Goal: Task Accomplishment & Management: Use online tool/utility

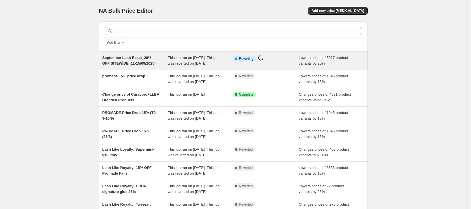
click at [163, 62] on div "September Lash Reset_20% OFF SITEWIDE (11-15/09/2025)" at bounding box center [135, 60] width 66 height 11
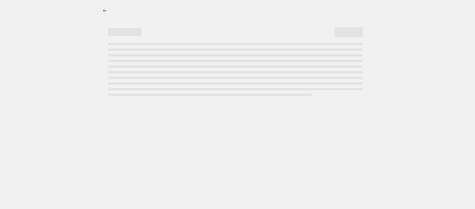
select select "percentage"
select select "product_status"
select select "vendor"
select select "not_equal"
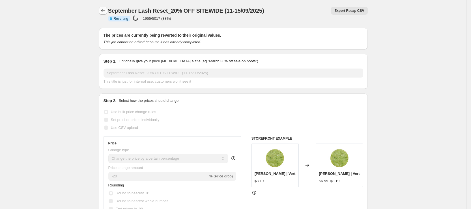
click at [101, 12] on button "Price change jobs" at bounding box center [103, 11] width 8 height 8
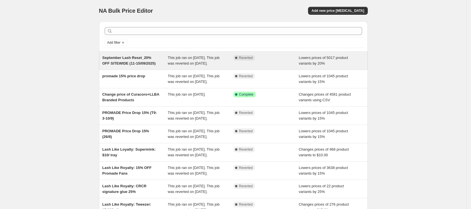
click at [168, 57] on div "September Lash Reset_20% OFF SITEWIDE (11-15/09/2025)" at bounding box center [135, 60] width 66 height 11
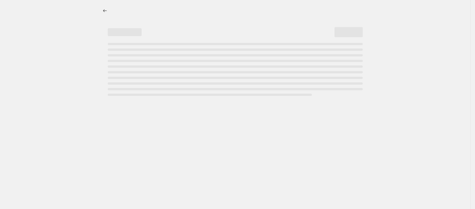
select select "percentage"
select select "product_status"
select select "vendor"
select select "not_equal"
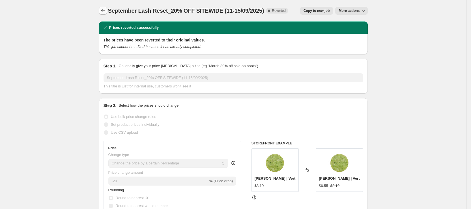
click at [105, 13] on icon "Price change jobs" at bounding box center [103, 11] width 6 height 6
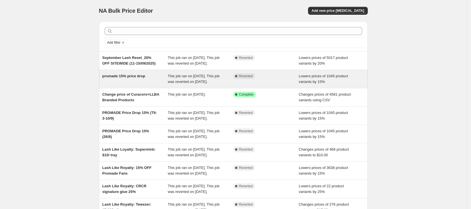
click at [166, 85] on div "promade 15% price drop" at bounding box center [135, 78] width 66 height 11
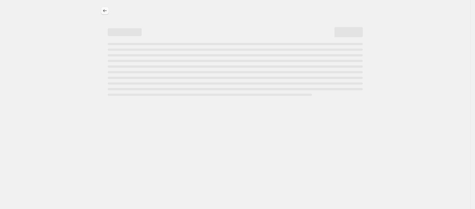
select select "percentage"
select select "collection"
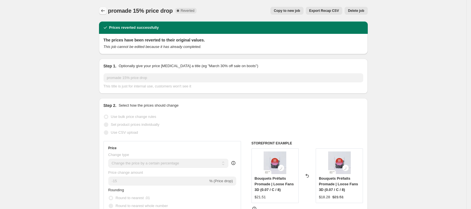
click at [106, 10] on icon "Price change jobs" at bounding box center [103, 11] width 6 height 6
